Goal: Check status: Check status

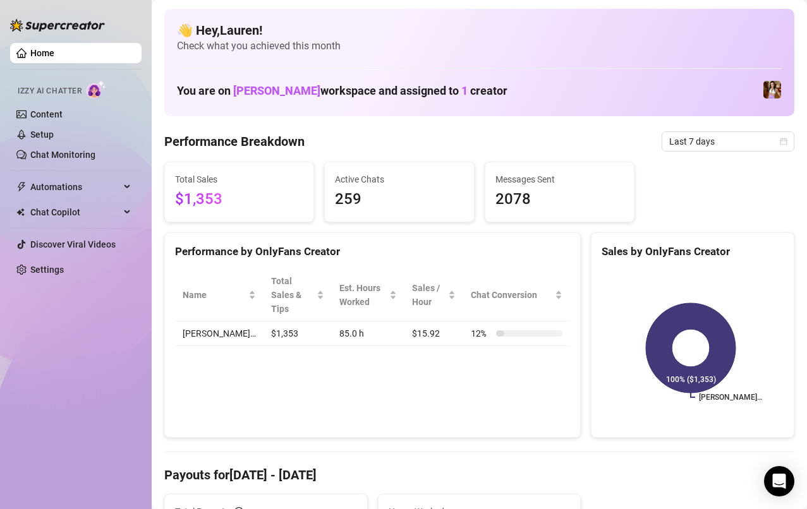
click at [745, 147] on span "Last 7 days" at bounding box center [727, 141] width 117 height 19
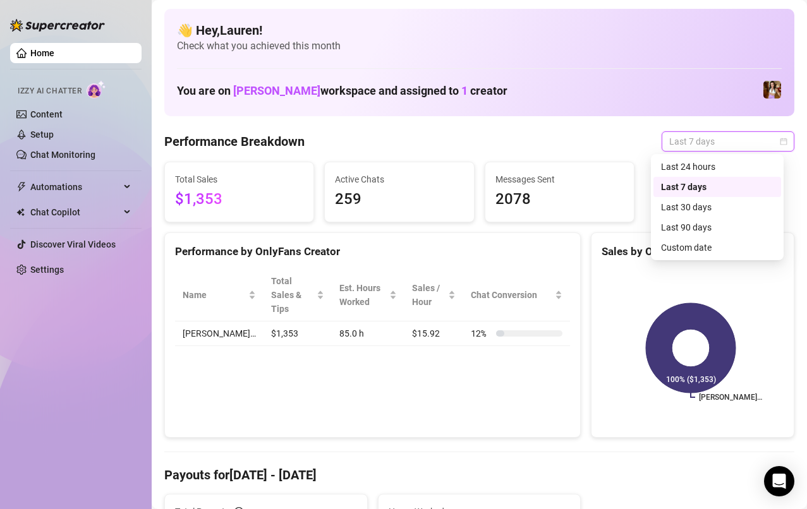
click at [701, 256] on div "Custom date" at bounding box center [717, 247] width 128 height 20
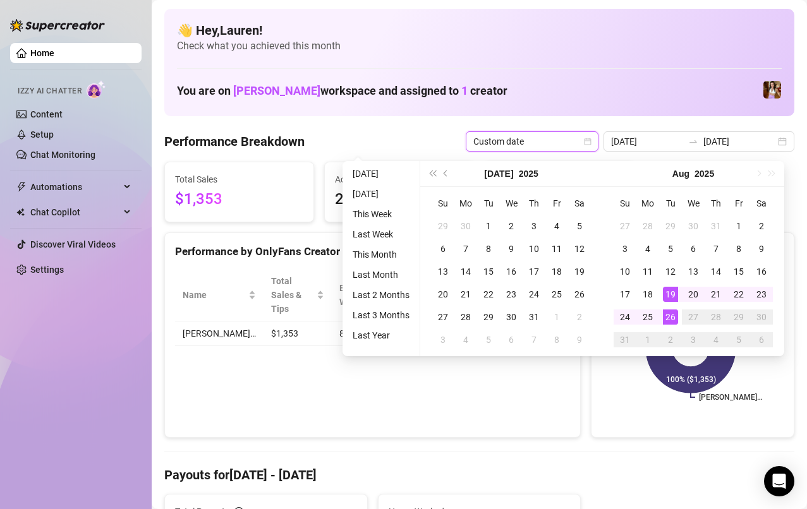
click at [740, 291] on div "22" at bounding box center [738, 294] width 15 height 15
type input "[DATE]"
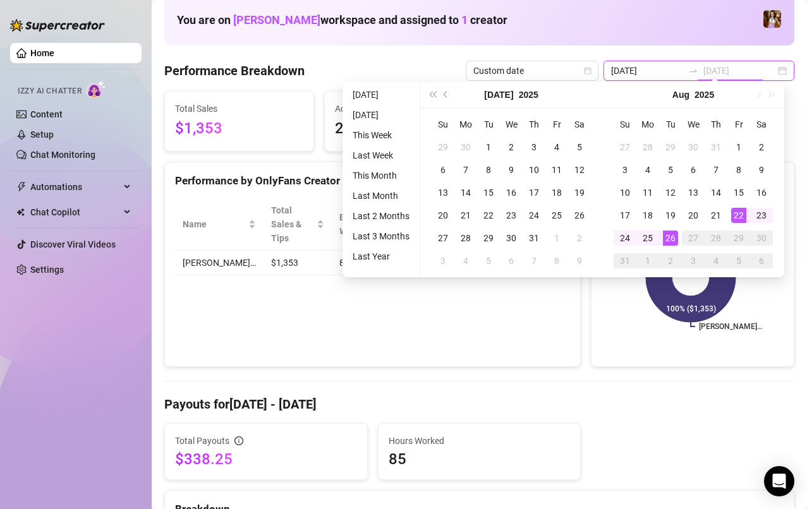
scroll to position [79, 0]
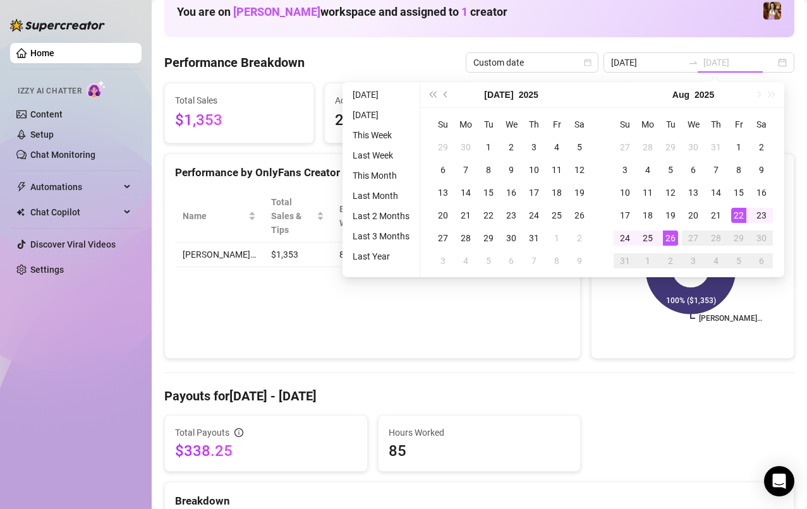
click at [666, 243] on div "26" at bounding box center [670, 238] width 15 height 15
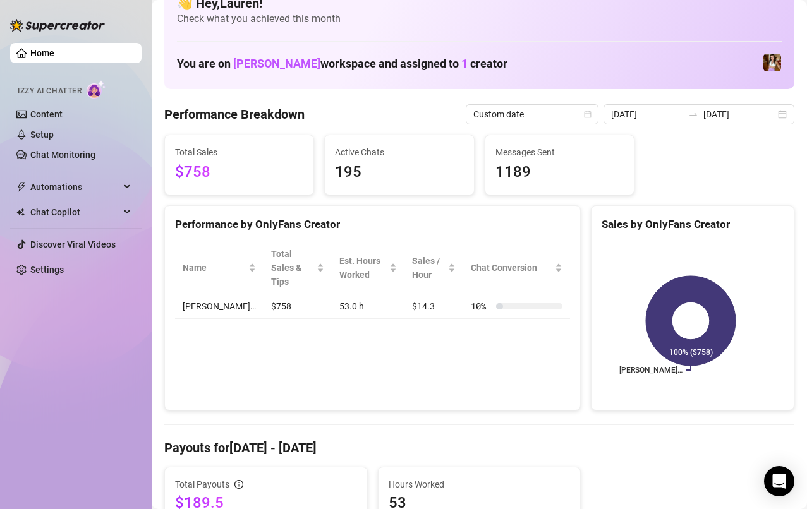
scroll to position [0, 0]
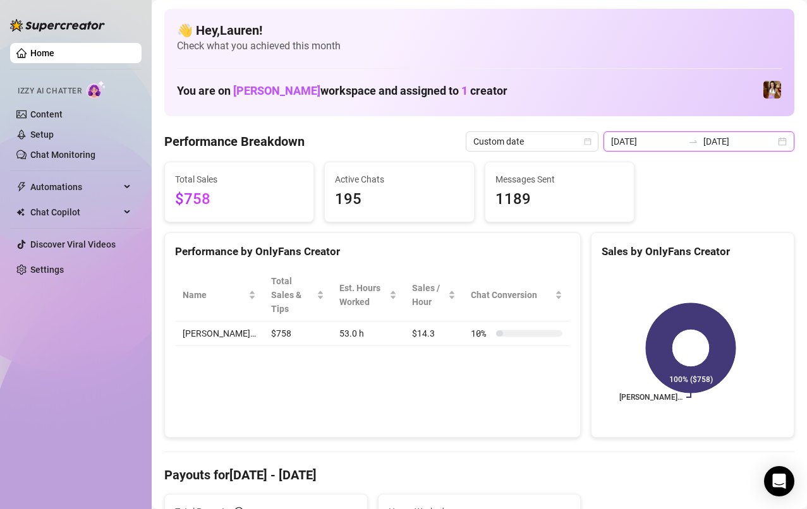
click at [759, 141] on input "[DATE]" at bounding box center [739, 142] width 72 height 14
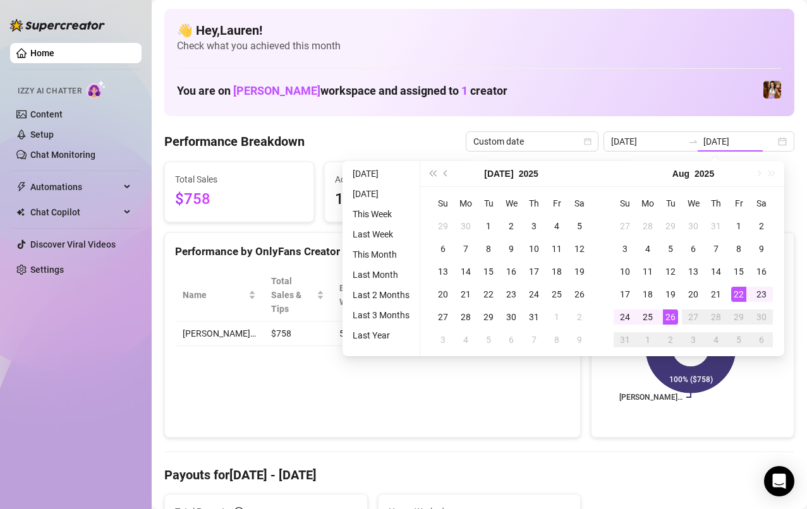
click at [674, 319] on div "26" at bounding box center [670, 316] width 15 height 15
click at [671, 320] on div "26" at bounding box center [670, 316] width 15 height 15
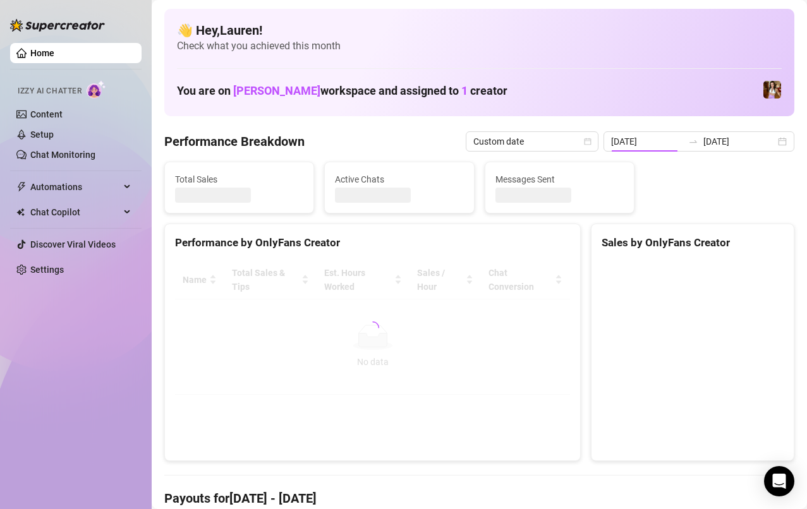
type input "[DATE]"
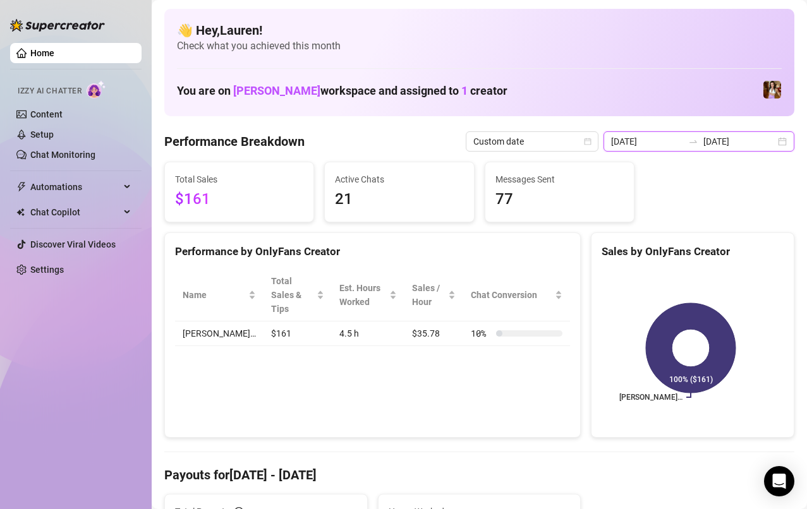
click at [761, 143] on input "[DATE]" at bounding box center [739, 142] width 72 height 14
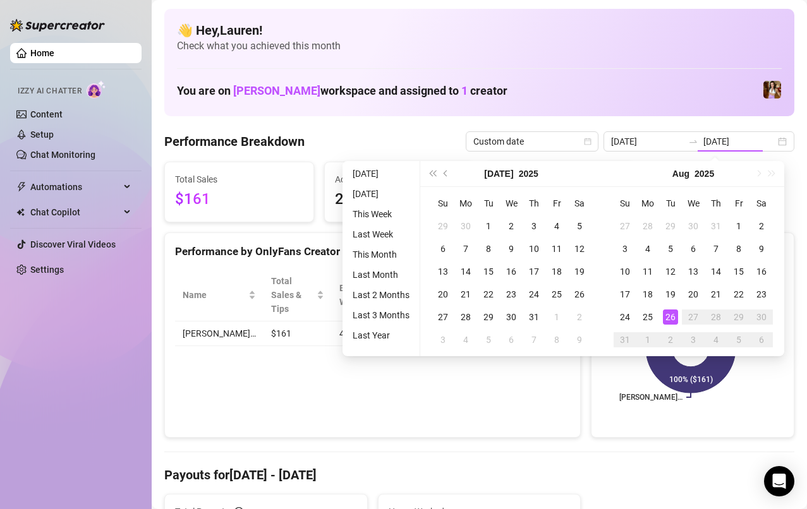
click at [647, 316] on div "25" at bounding box center [647, 316] width 15 height 15
type input "[DATE]"
click at [647, 318] on div "25" at bounding box center [647, 316] width 15 height 15
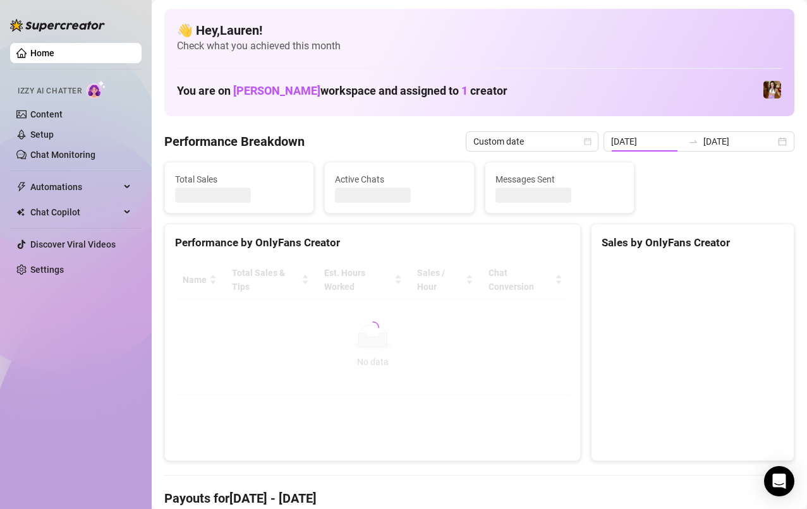
type input "[DATE]"
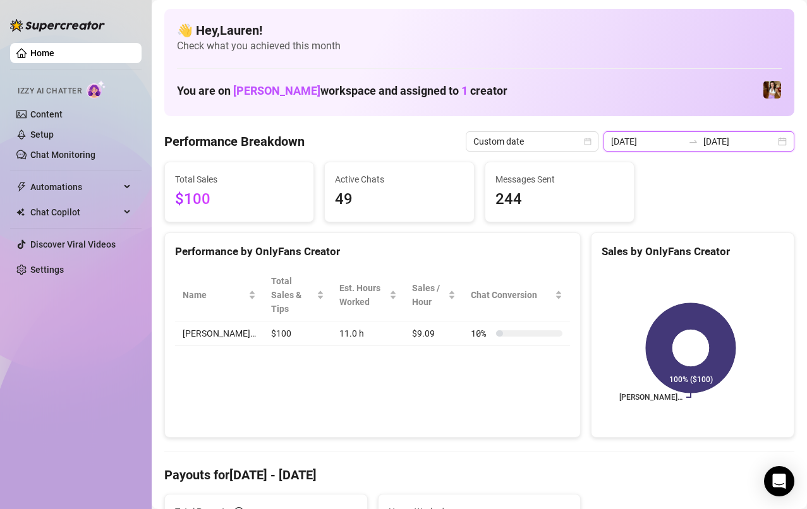
click at [764, 148] on input "[DATE]" at bounding box center [739, 142] width 72 height 14
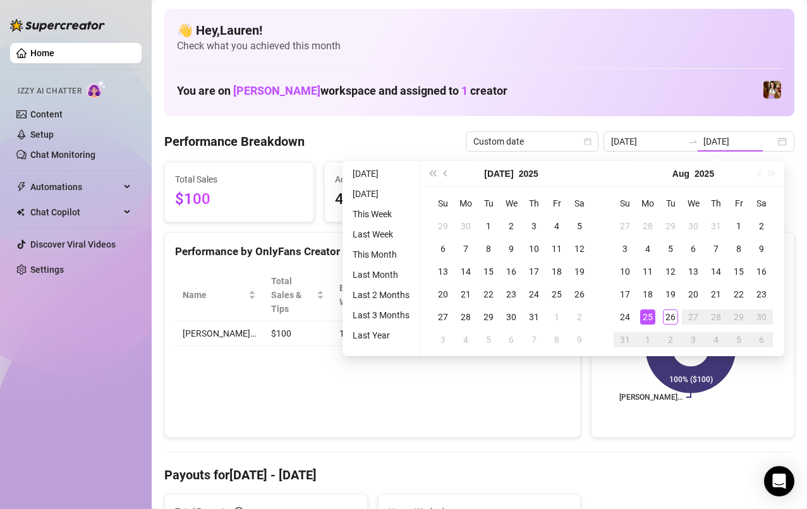
click at [738, 295] on div "22" at bounding box center [738, 294] width 15 height 15
type input "[DATE]"
click at [671, 319] on div "26" at bounding box center [670, 316] width 15 height 15
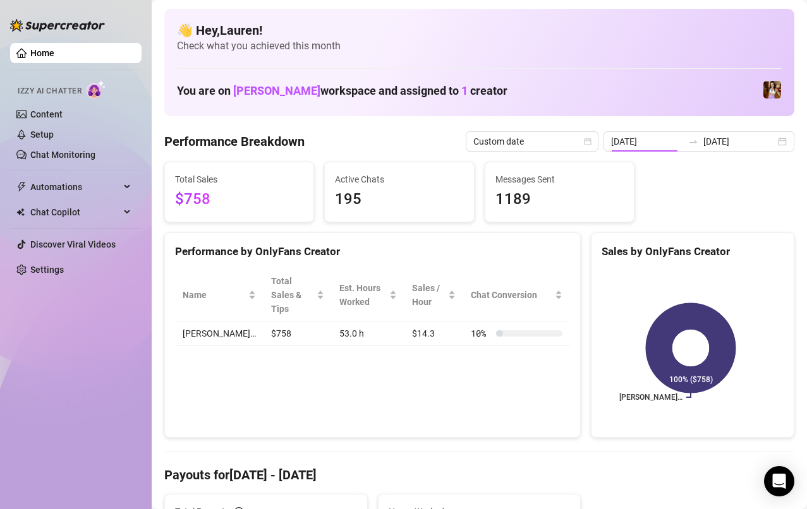
type input "[DATE]"
